Goal: Task Accomplishment & Management: Use online tool/utility

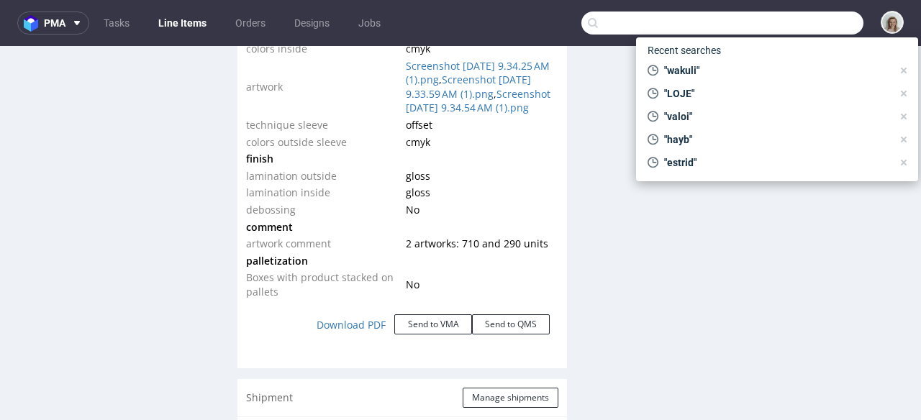
scroll to position [252, 0]
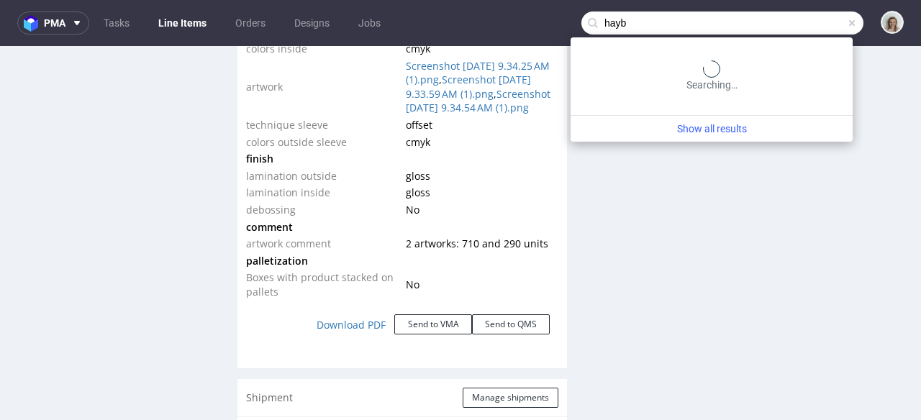
type input "hayb"
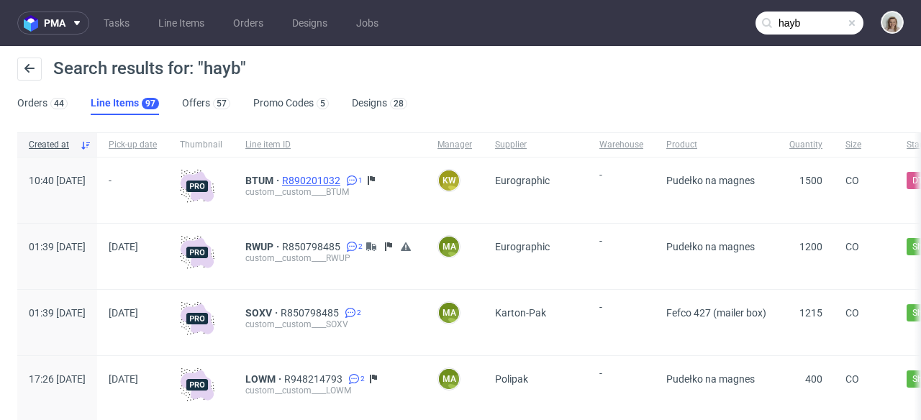
click at [343, 180] on span "R890201032" at bounding box center [312, 181] width 61 height 12
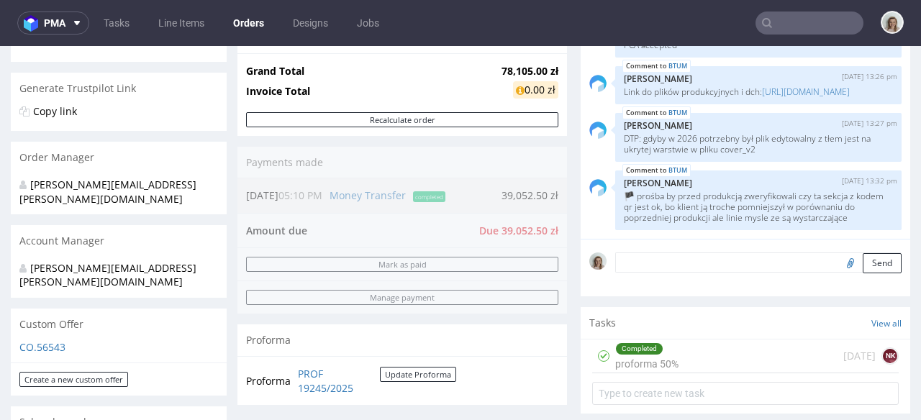
scroll to position [727, 0]
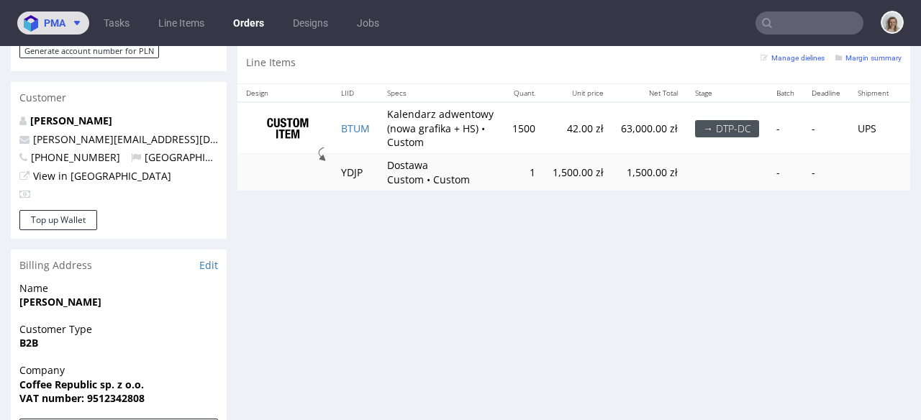
click at [37, 17] on img at bounding box center [34, 23] width 20 height 17
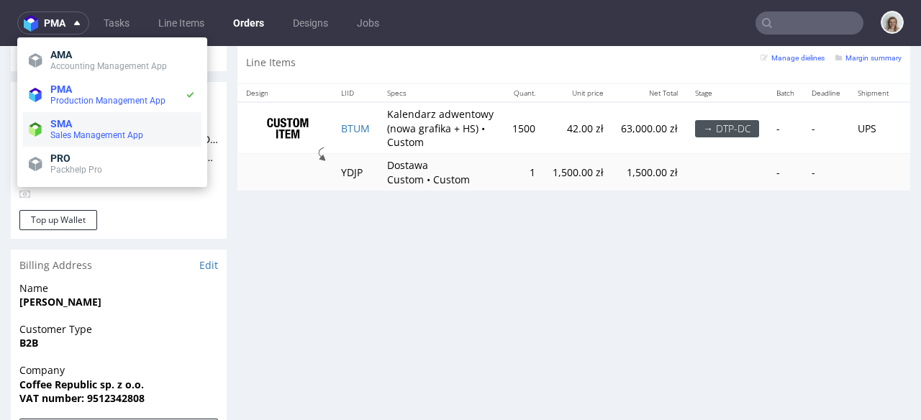
click at [67, 130] on span "Sales Management App" at bounding box center [96, 135] width 93 height 10
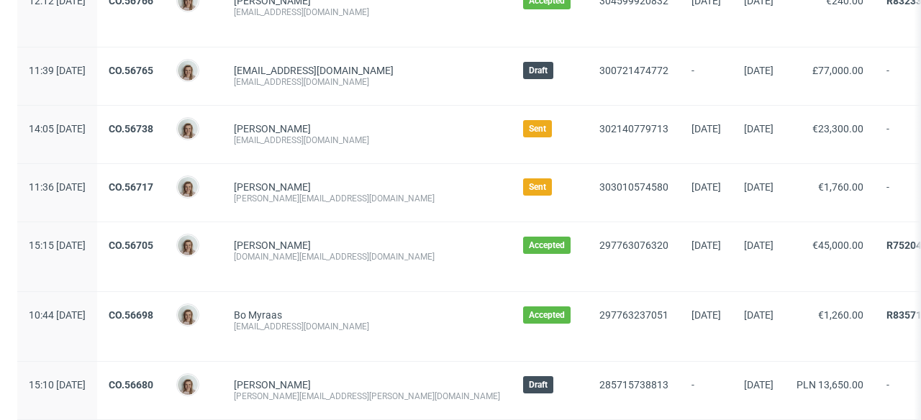
scroll to position [204, 0]
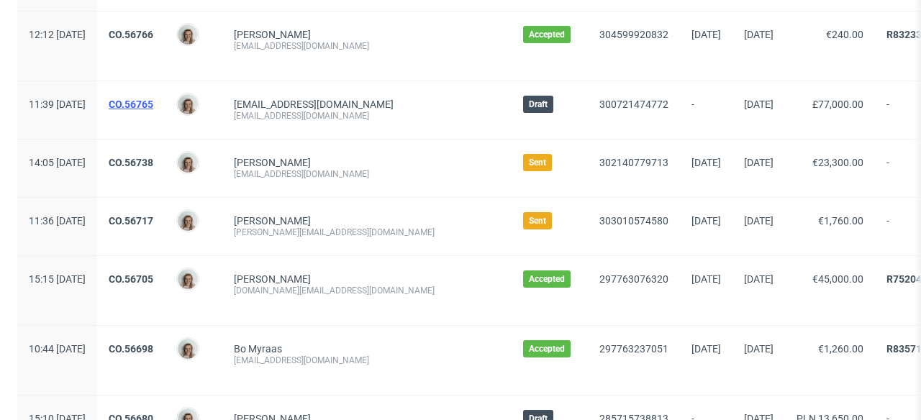
click at [153, 103] on link "CO.56765" at bounding box center [131, 105] width 45 height 12
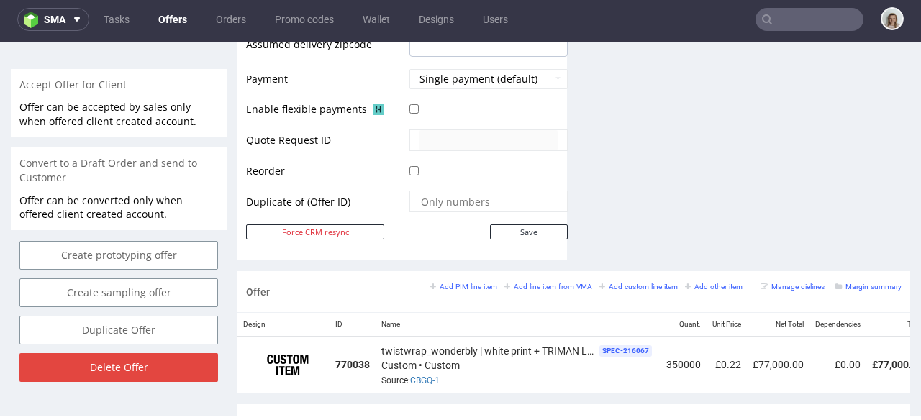
scroll to position [746, 0]
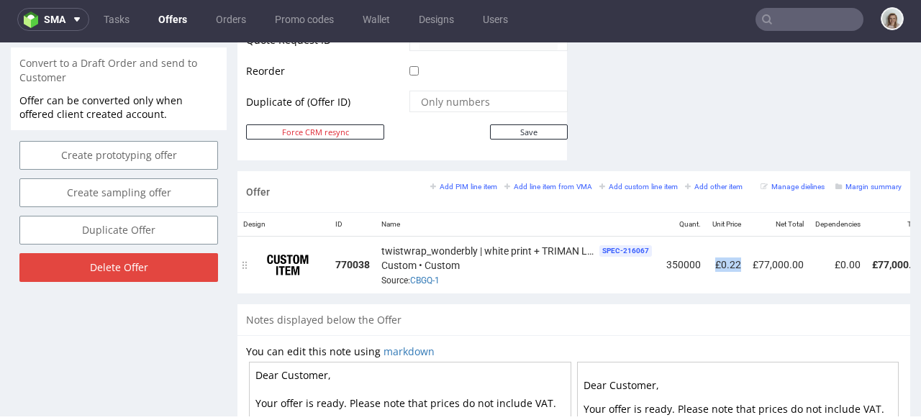
drag, startPoint x: 715, startPoint y: 249, endPoint x: 736, endPoint y: 250, distance: 20.9
click at [740, 252] on td "£0.22" at bounding box center [727, 265] width 40 height 57
copy td "£0.22"
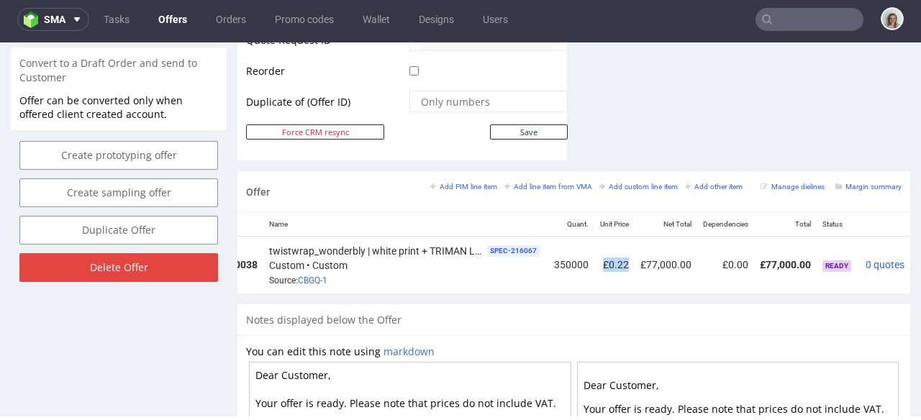
scroll to position [0, 169]
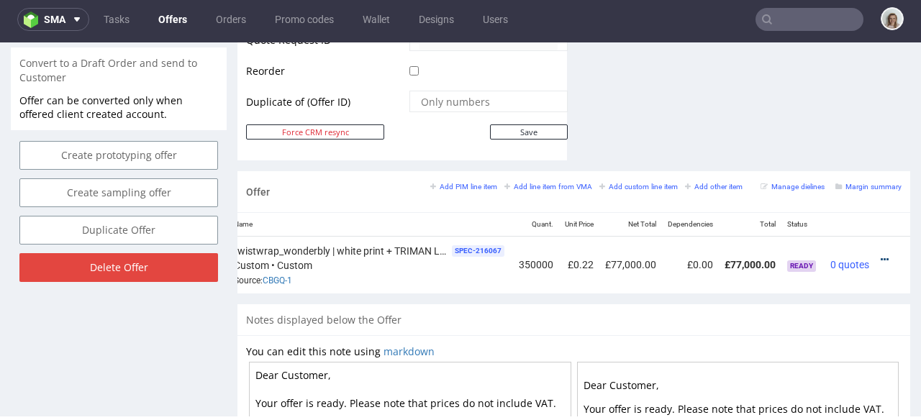
click at [881, 255] on icon at bounding box center [885, 260] width 8 height 10
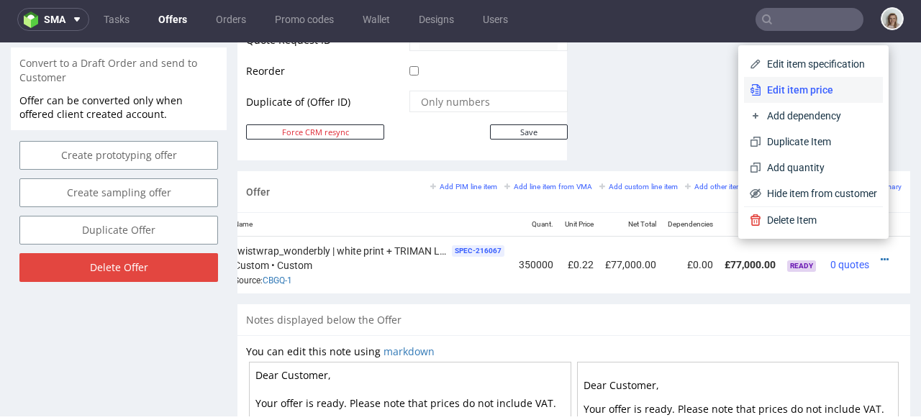
click at [802, 92] on span "Edit item price" at bounding box center [819, 90] width 116 height 14
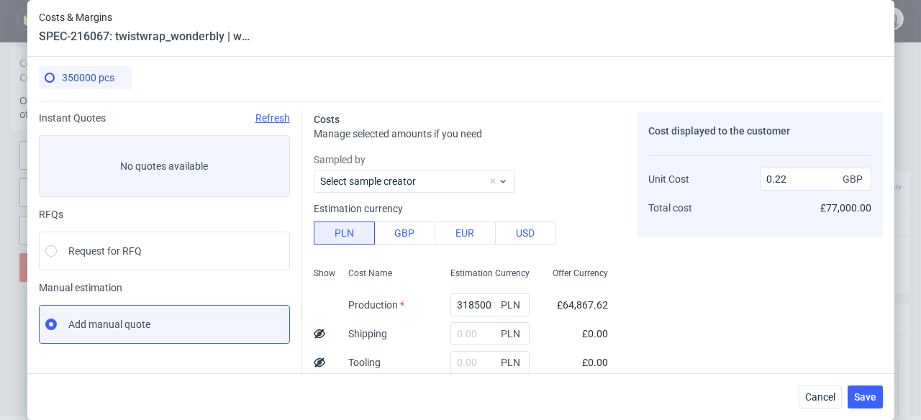
scroll to position [0, 0]
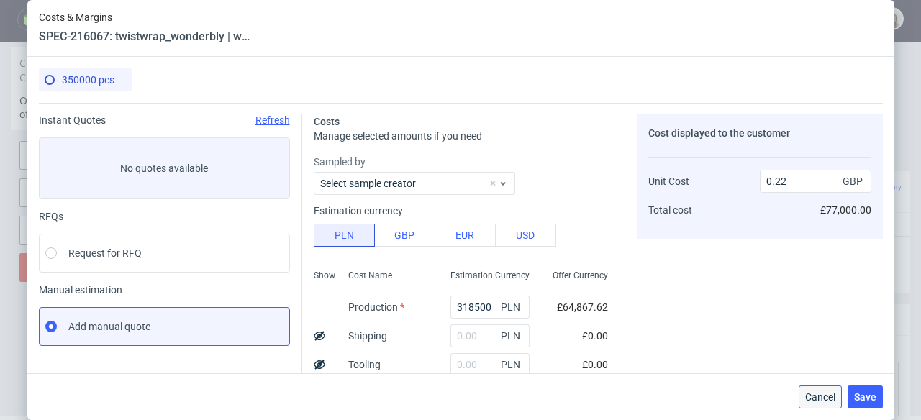
click at [832, 405] on button "Cancel" at bounding box center [820, 397] width 43 height 23
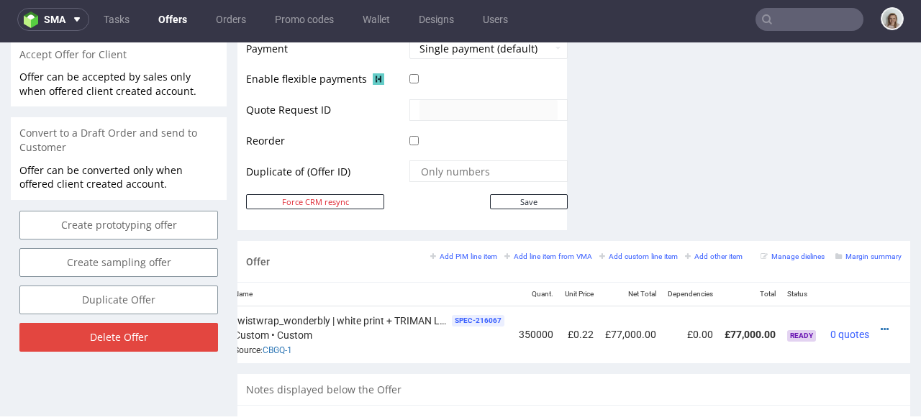
scroll to position [794, 0]
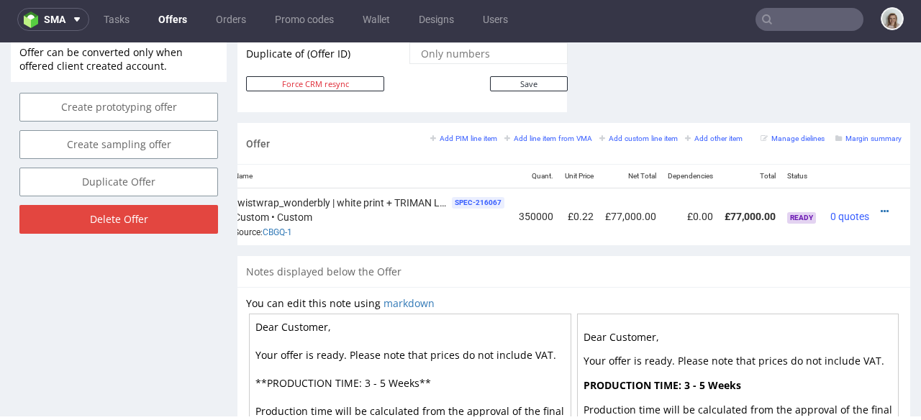
click at [881, 204] on div at bounding box center [888, 211] width 15 height 14
click at [881, 207] on icon at bounding box center [885, 212] width 8 height 10
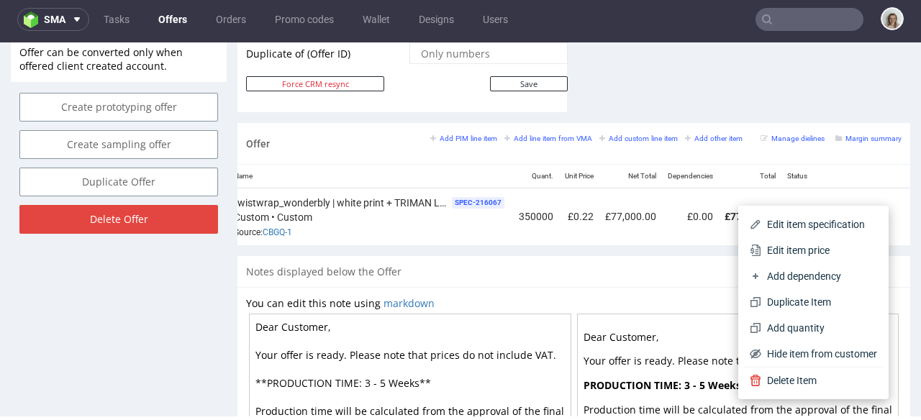
click at [791, 246] on span "Edit item price" at bounding box center [819, 250] width 116 height 14
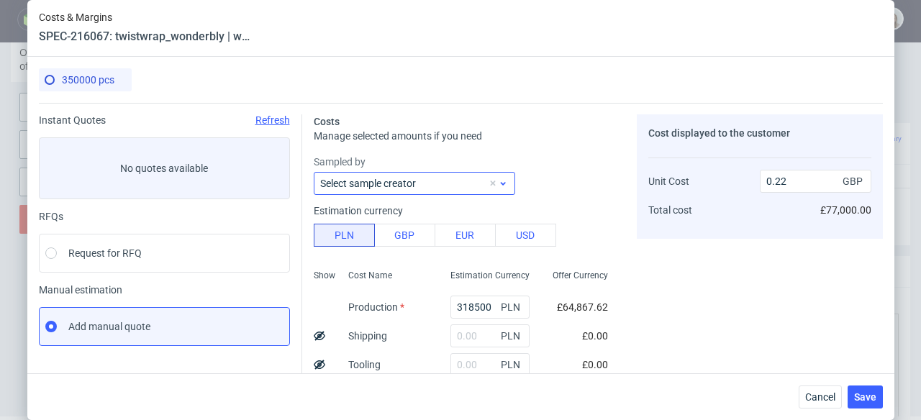
scroll to position [135, 0]
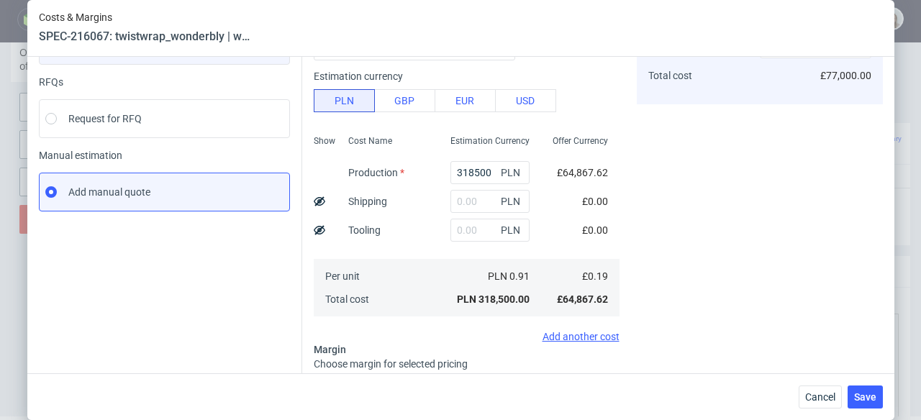
click at [817, 383] on div "Cancel Save" at bounding box center [460, 396] width 867 height 47
click at [822, 392] on span "Cancel" at bounding box center [820, 397] width 30 height 10
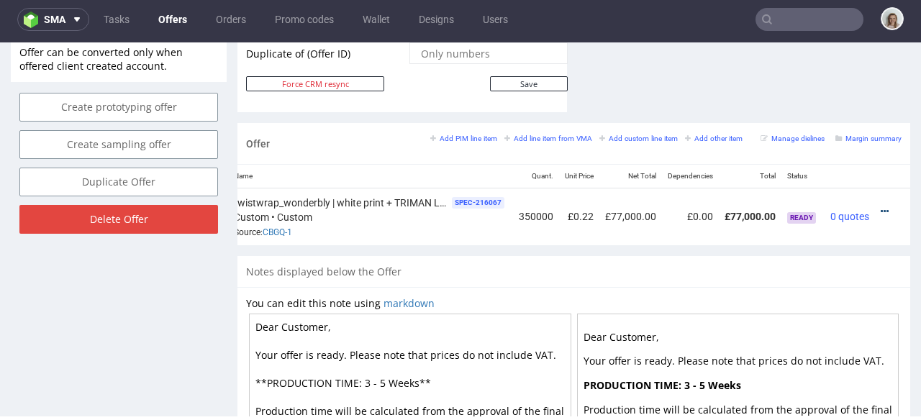
click at [881, 207] on icon at bounding box center [885, 212] width 8 height 10
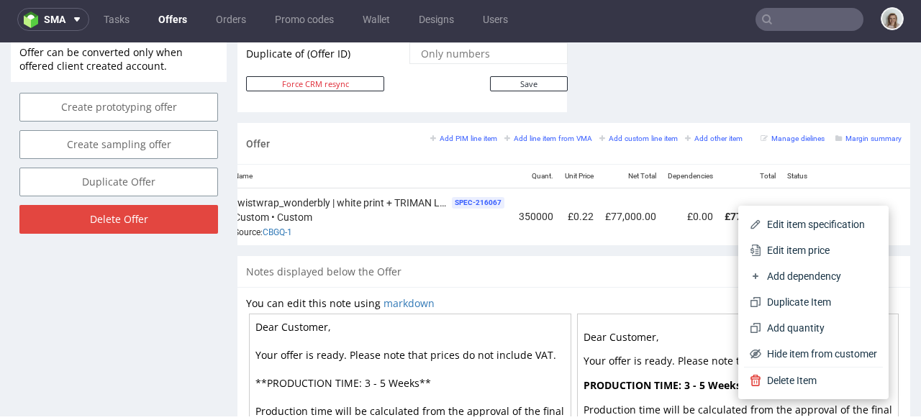
click at [605, 270] on div "Notes displayed below the Offer" at bounding box center [573, 272] width 673 height 32
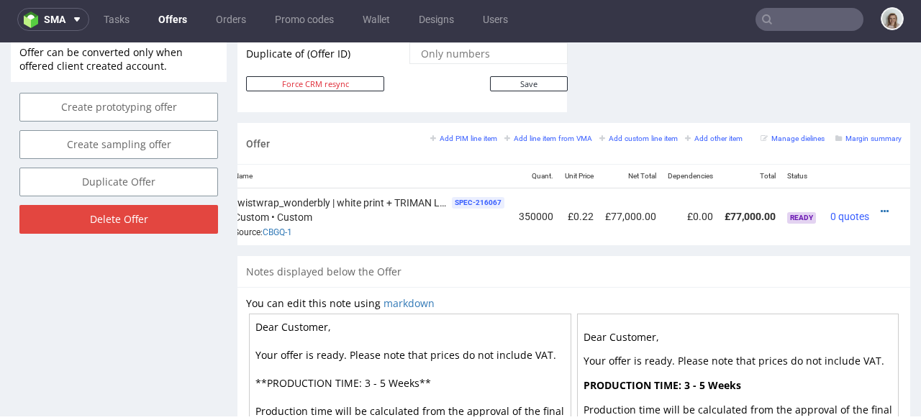
drag, startPoint x: 283, startPoint y: 319, endPoint x: 344, endPoint y: 319, distance: 61.2
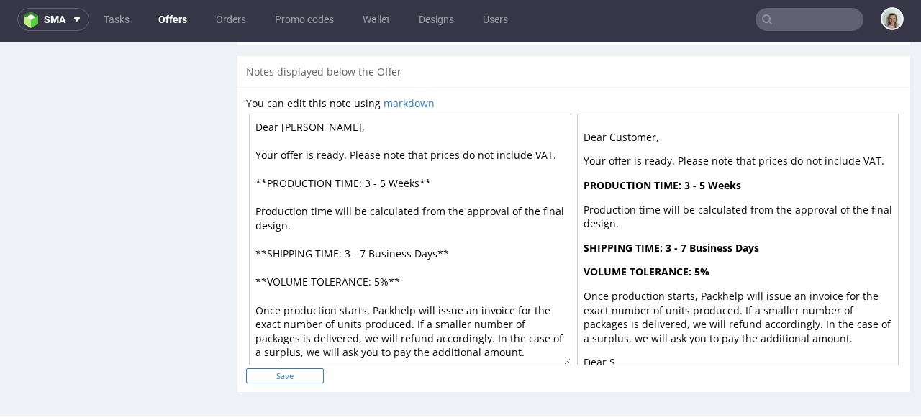
type textarea "Dear [PERSON_NAME], Your offer is ready. Please note that prices do not include…"
click at [310, 374] on input "Save" at bounding box center [285, 375] width 78 height 15
type input "In progress..."
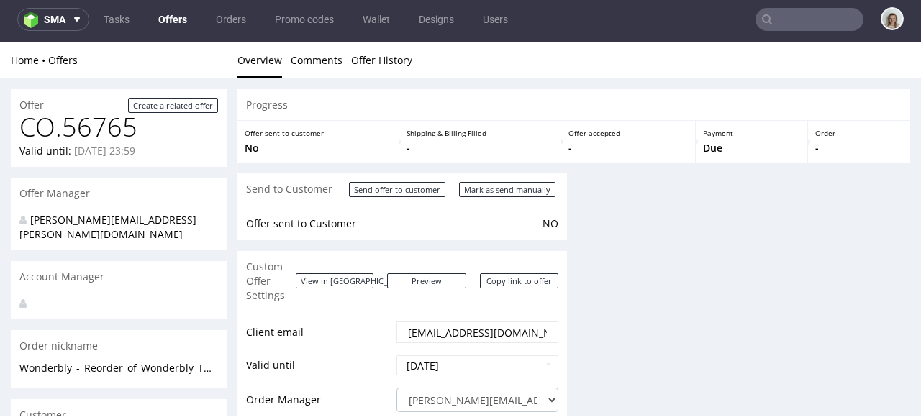
scroll to position [0, 0]
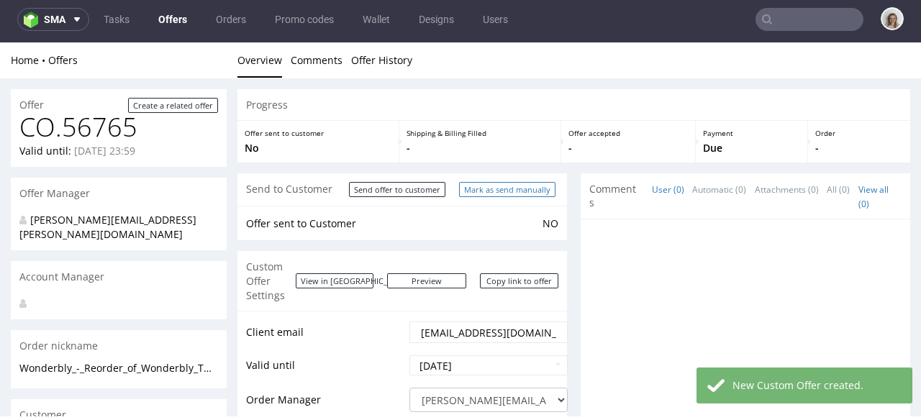
click at [479, 193] on input "Mark as send manually" at bounding box center [507, 189] width 96 height 15
type input "In progress..."
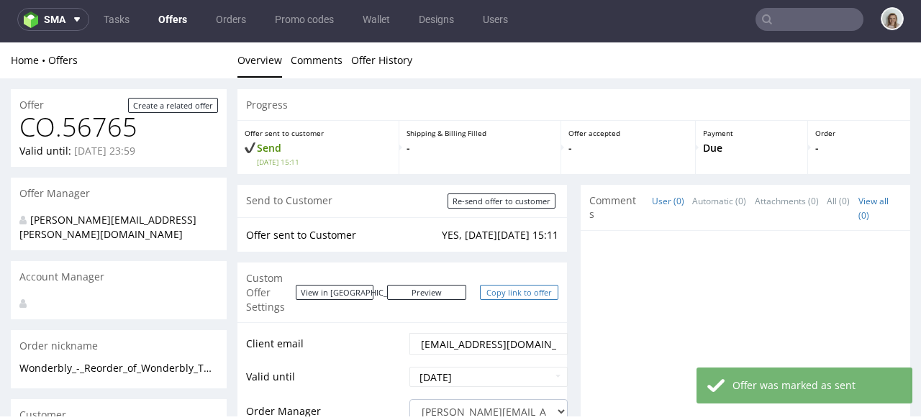
click at [508, 286] on link "Copy link to offer" at bounding box center [519, 292] width 79 height 15
